Goal: Information Seeking & Learning: Understand process/instructions

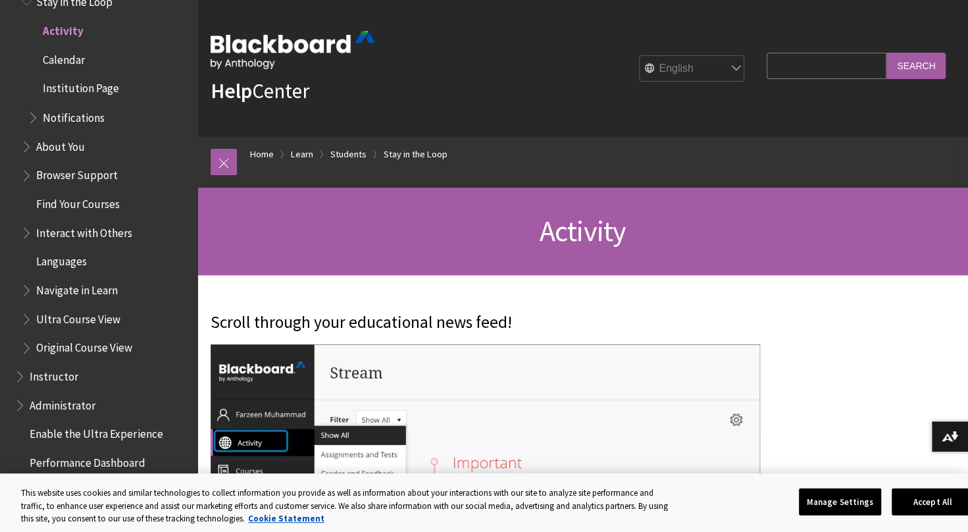
click at [820, 68] on input "Search Query" at bounding box center [827, 66] width 120 height 26
type input "d"
type input "delete discussion"
click at [904, 63] on input "Search" at bounding box center [916, 66] width 59 height 26
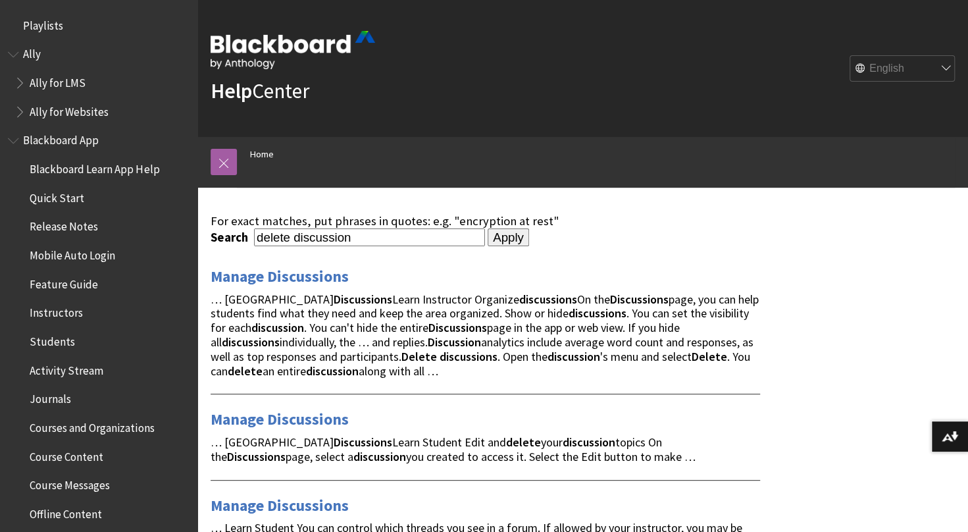
click at [371, 229] on input "delete discussion" at bounding box center [369, 237] width 231 height 18
type input "delete discussion student"
click at [488, 228] on input "Apply" at bounding box center [508, 237] width 41 height 18
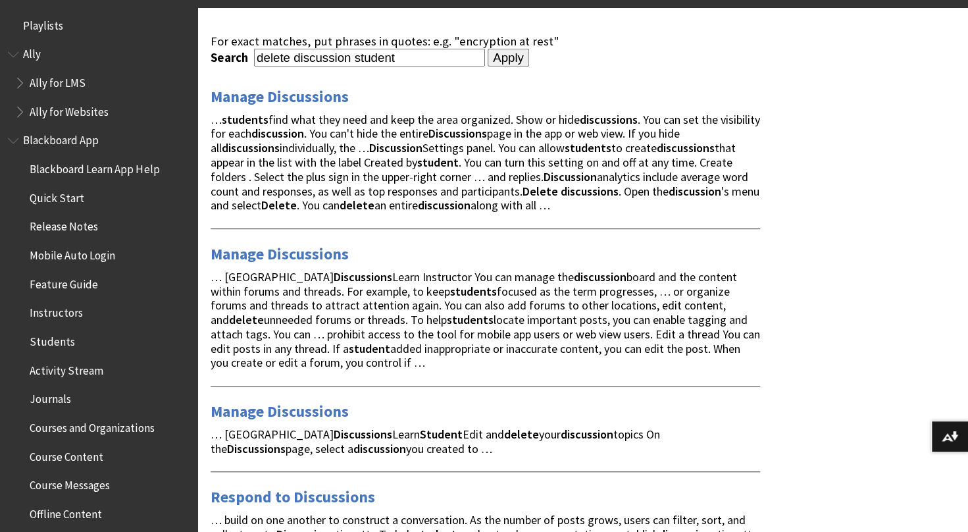
scroll to position [290, 0]
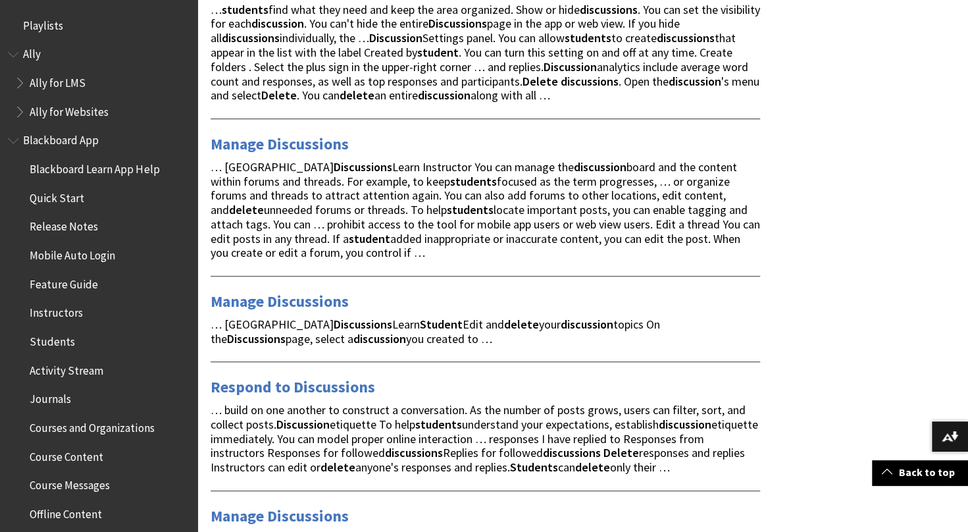
click at [324, 303] on link "Manage Discussions" at bounding box center [280, 301] width 138 height 21
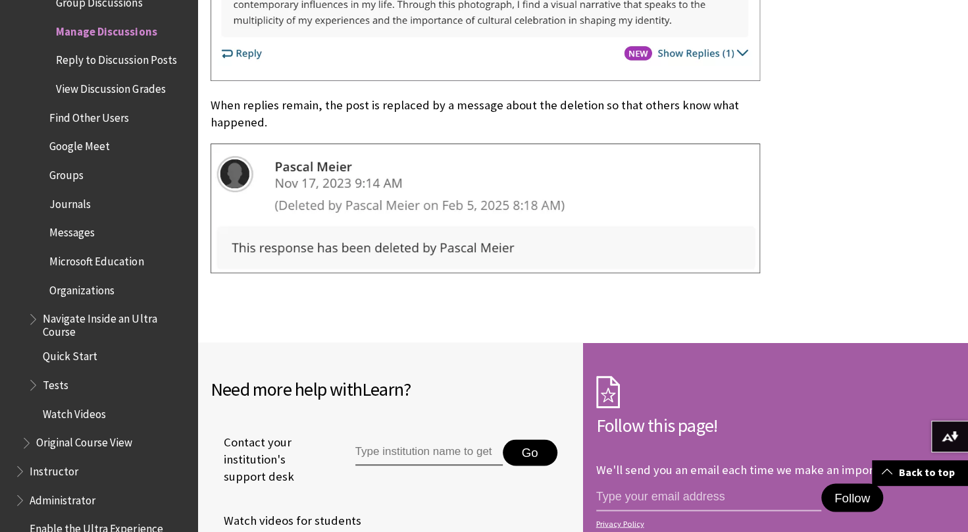
scroll to position [1237, 0]
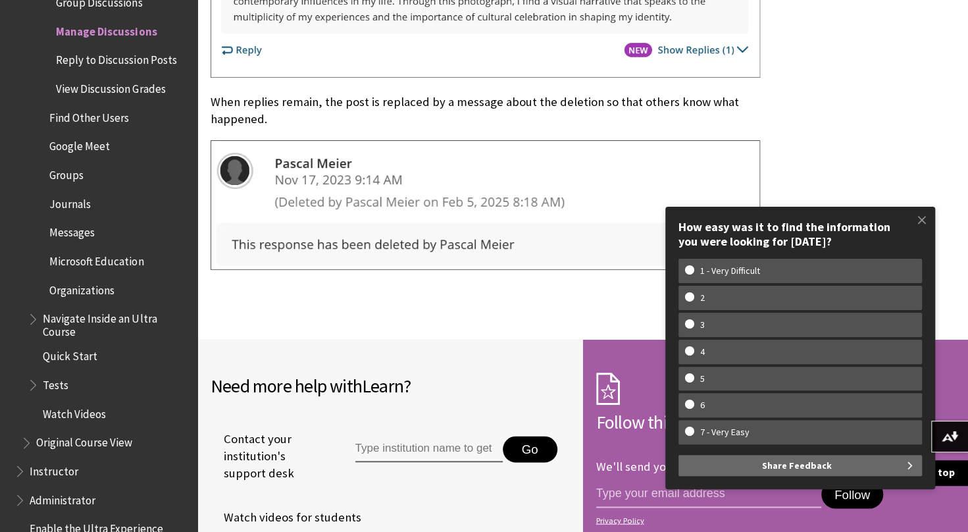
click at [926, 220] on span at bounding box center [922, 220] width 28 height 28
